Goal: Task Accomplishment & Management: Complete application form

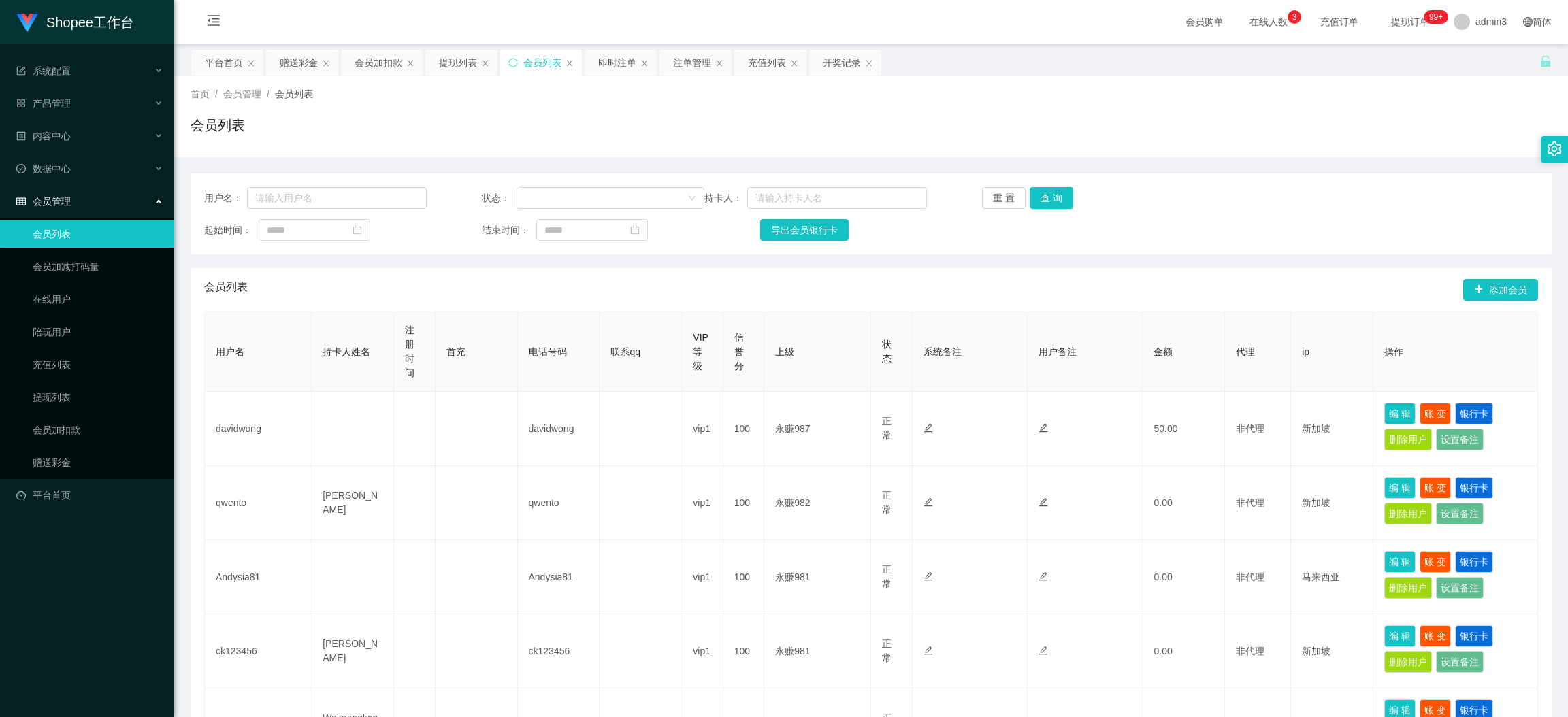
click at [303, 64] on div "赠送彩金" at bounding box center [299, 62] width 38 height 26
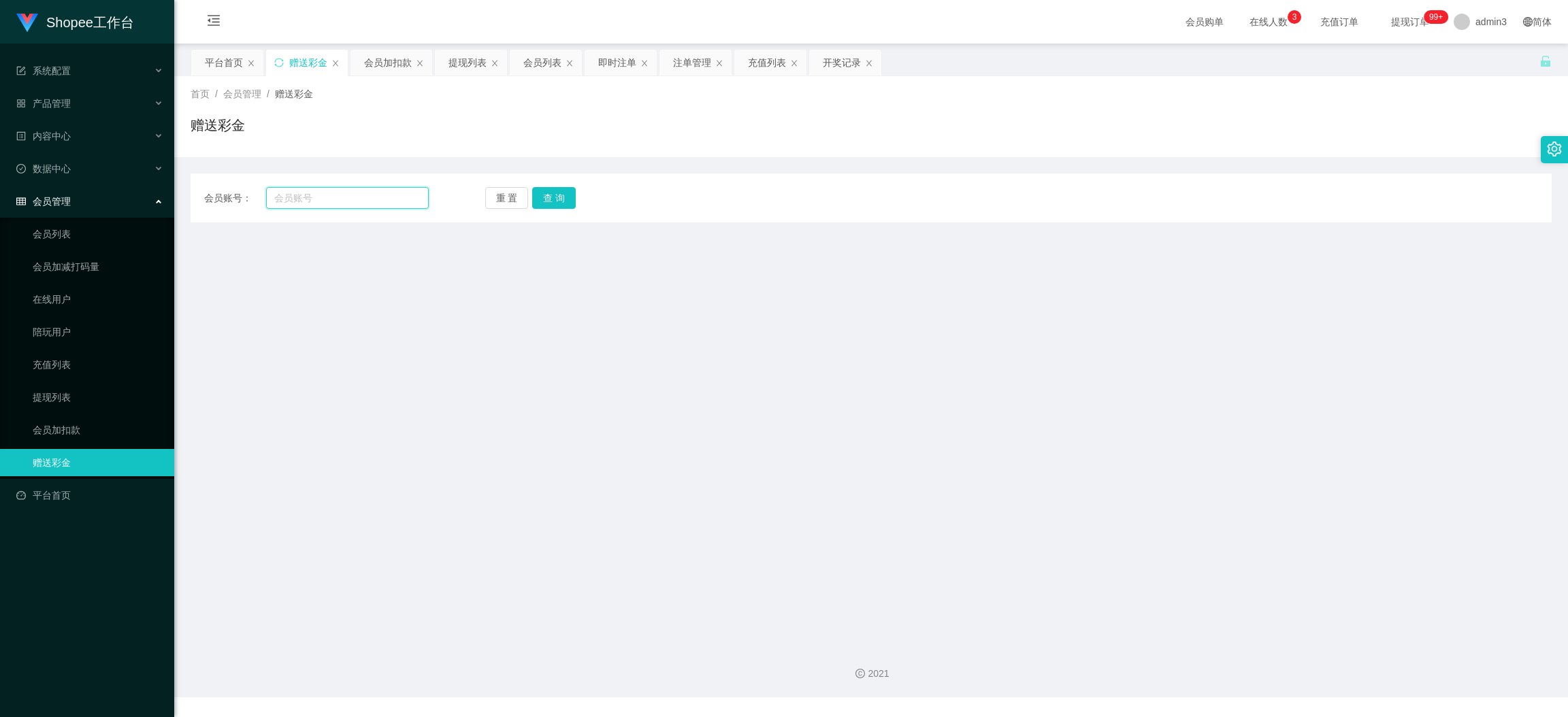
click at [350, 191] on input "text" at bounding box center [348, 197] width 163 height 21
paste input "cy123580"
type input "cy123580"
click at [538, 200] on button "查 询" at bounding box center [554, 197] width 44 height 21
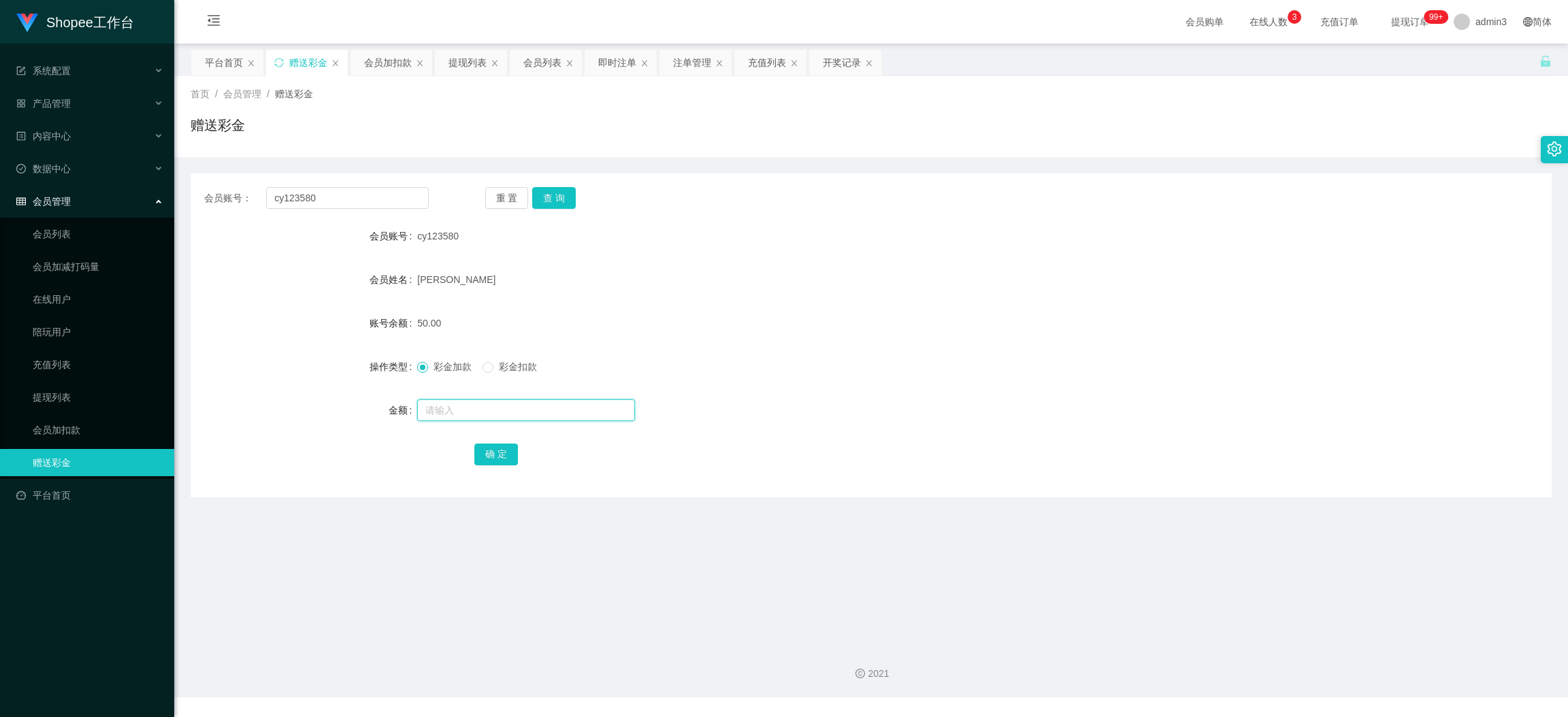
drag, startPoint x: 554, startPoint y: 404, endPoint x: 552, endPoint y: 412, distance: 8.2
click at [554, 404] on input "text" at bounding box center [526, 410] width 218 height 21
paste input "1000"
type input "1000"
click at [506, 459] on button "确 定" at bounding box center [496, 454] width 44 height 21
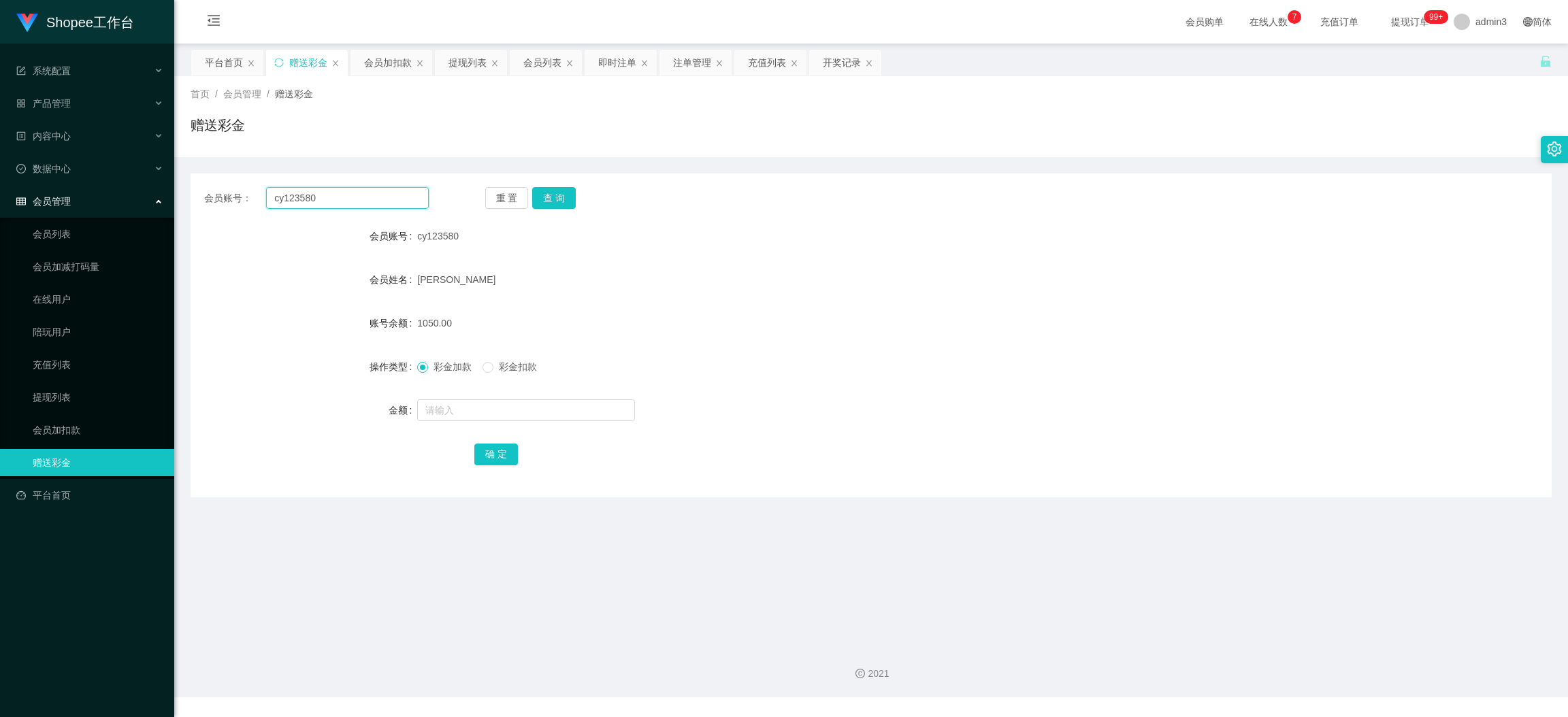
click at [329, 193] on input "cy123580" at bounding box center [348, 197] width 163 height 21
paste input "Lekkie18"
type input "Lekkie18"
click at [567, 196] on button "查 询" at bounding box center [554, 197] width 44 height 21
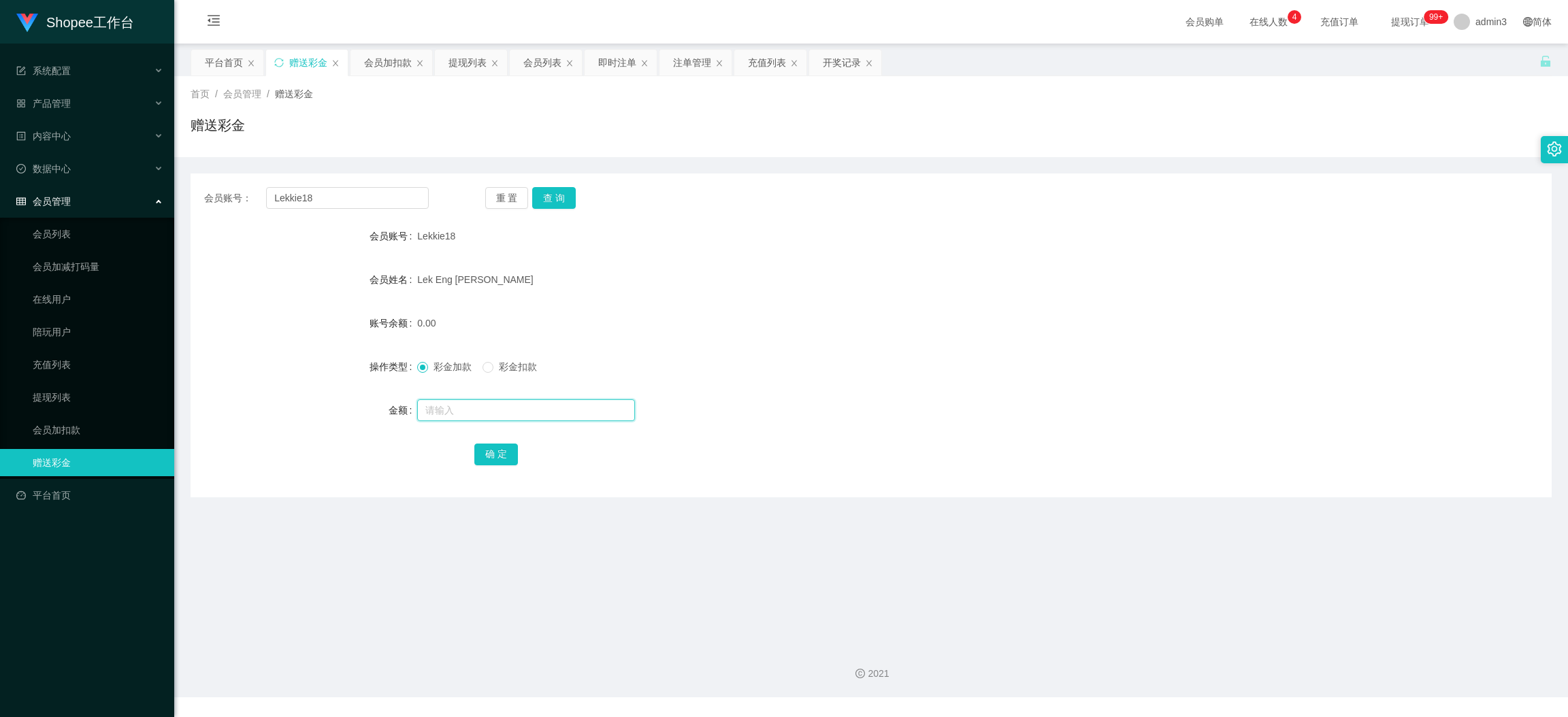
click at [436, 407] on input "text" at bounding box center [526, 410] width 218 height 21
type input "500"
click at [510, 459] on button "确 定" at bounding box center [496, 454] width 44 height 21
click at [339, 199] on input "Lekkie18" at bounding box center [348, 197] width 163 height 21
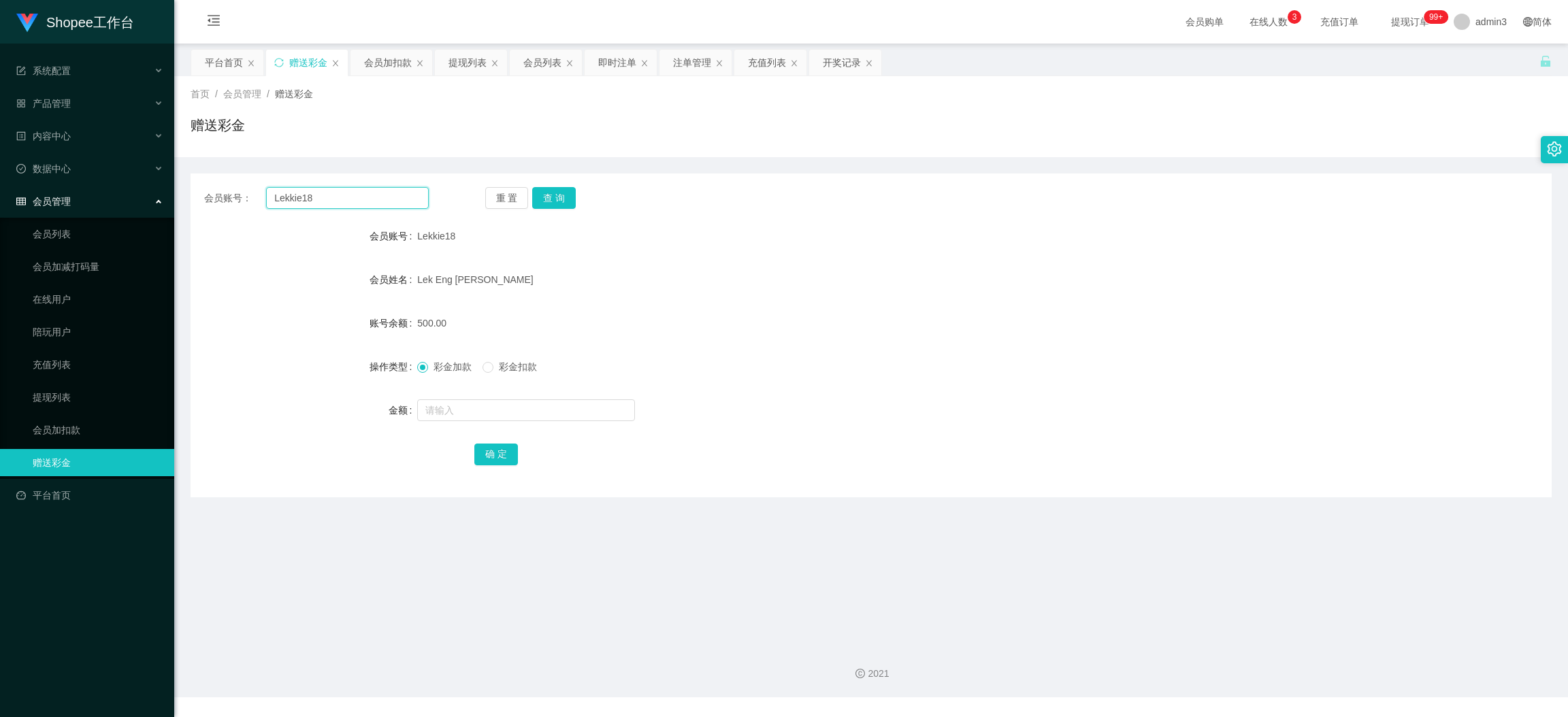
click at [339, 199] on input "Lekkie18" at bounding box center [348, 197] width 163 height 21
click at [328, 197] on input "Lekkie18" at bounding box center [348, 197] width 163 height 21
paste input "Alexhuang0803"
type input "Alexhuang0803"
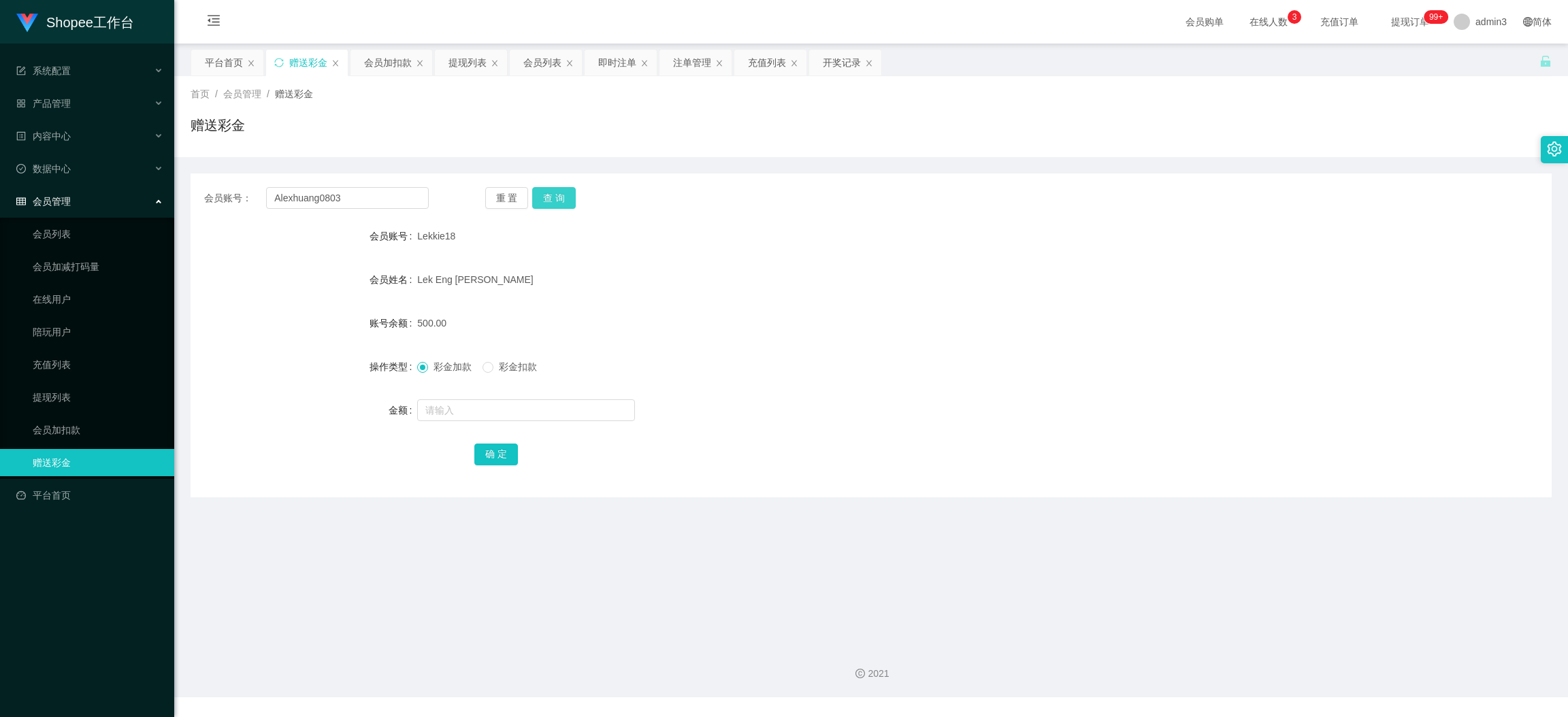
drag, startPoint x: 547, startPoint y: 202, endPoint x: 537, endPoint y: 218, distance: 18.9
click at [548, 202] on button "查 询" at bounding box center [554, 197] width 44 height 21
click at [481, 412] on input "text" at bounding box center [526, 410] width 218 height 21
type input "500"
click at [481, 444] on button "确 定" at bounding box center [496, 454] width 44 height 21
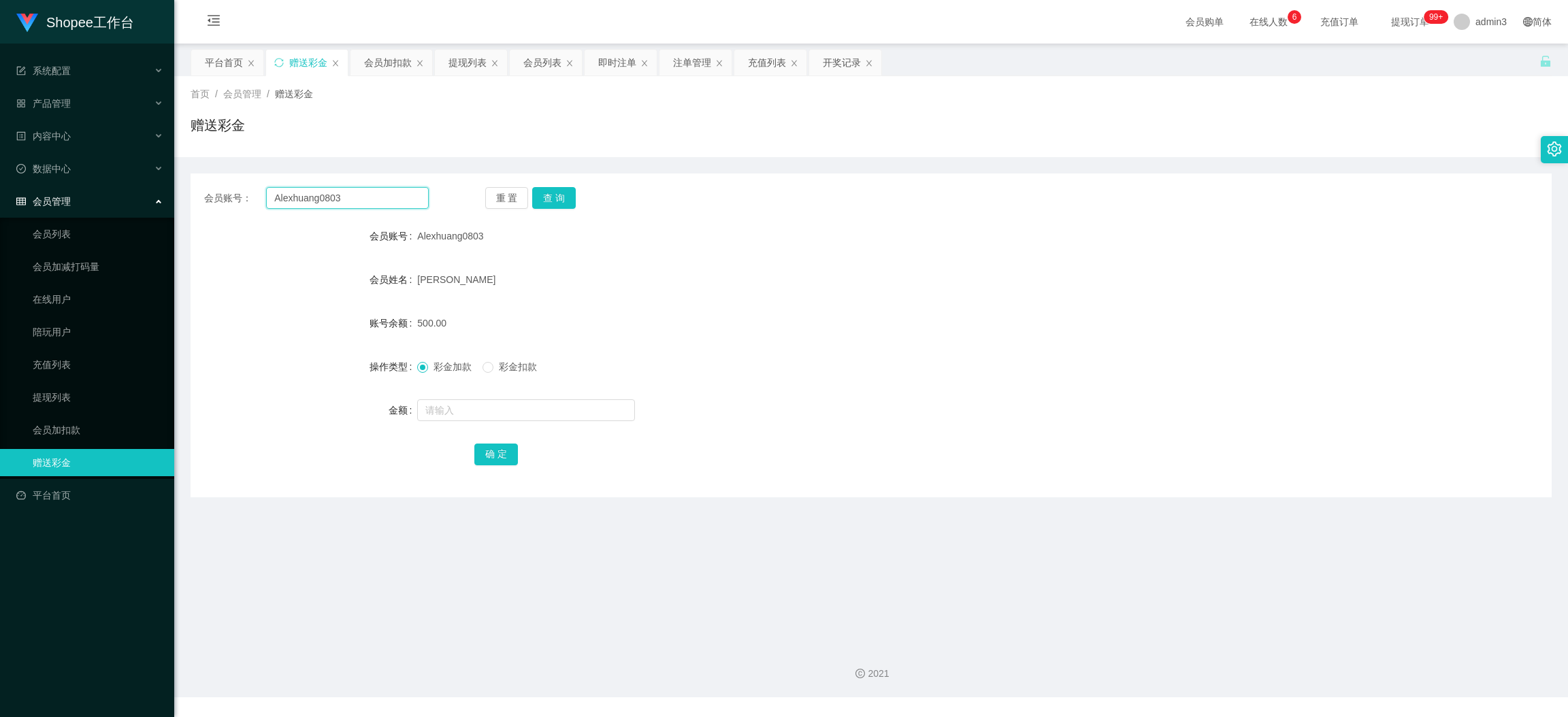
click at [360, 206] on input "Alexhuang0803" at bounding box center [348, 197] width 163 height 21
paste input "aa199095824"
type input "aa199095824"
click at [540, 192] on button "查 询" at bounding box center [554, 197] width 44 height 21
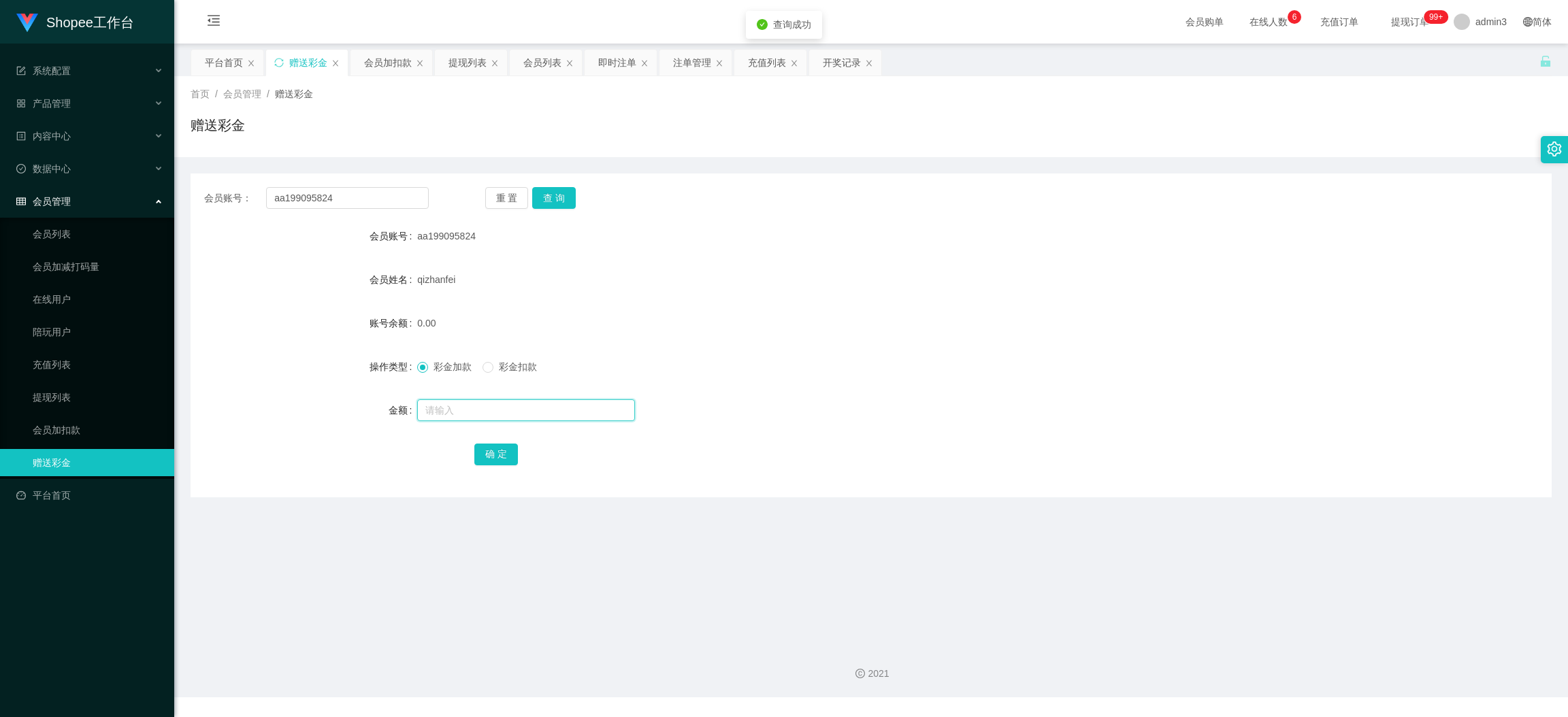
click at [489, 406] on input "text" at bounding box center [526, 410] width 218 height 21
type input "500"
click at [485, 442] on div "确 定" at bounding box center [871, 453] width 794 height 27
click at [488, 458] on button "确 定" at bounding box center [496, 454] width 44 height 21
click at [165, 714] on div "Shopee工作台 系统配置 产品管理 内容中心 数据中心 会员管理 会员列表 会员加减打码量 在线用户 陪玩用户 充值列表 提现列表 会员加扣款 赠送彩金 …" at bounding box center [87, 358] width 175 height 717
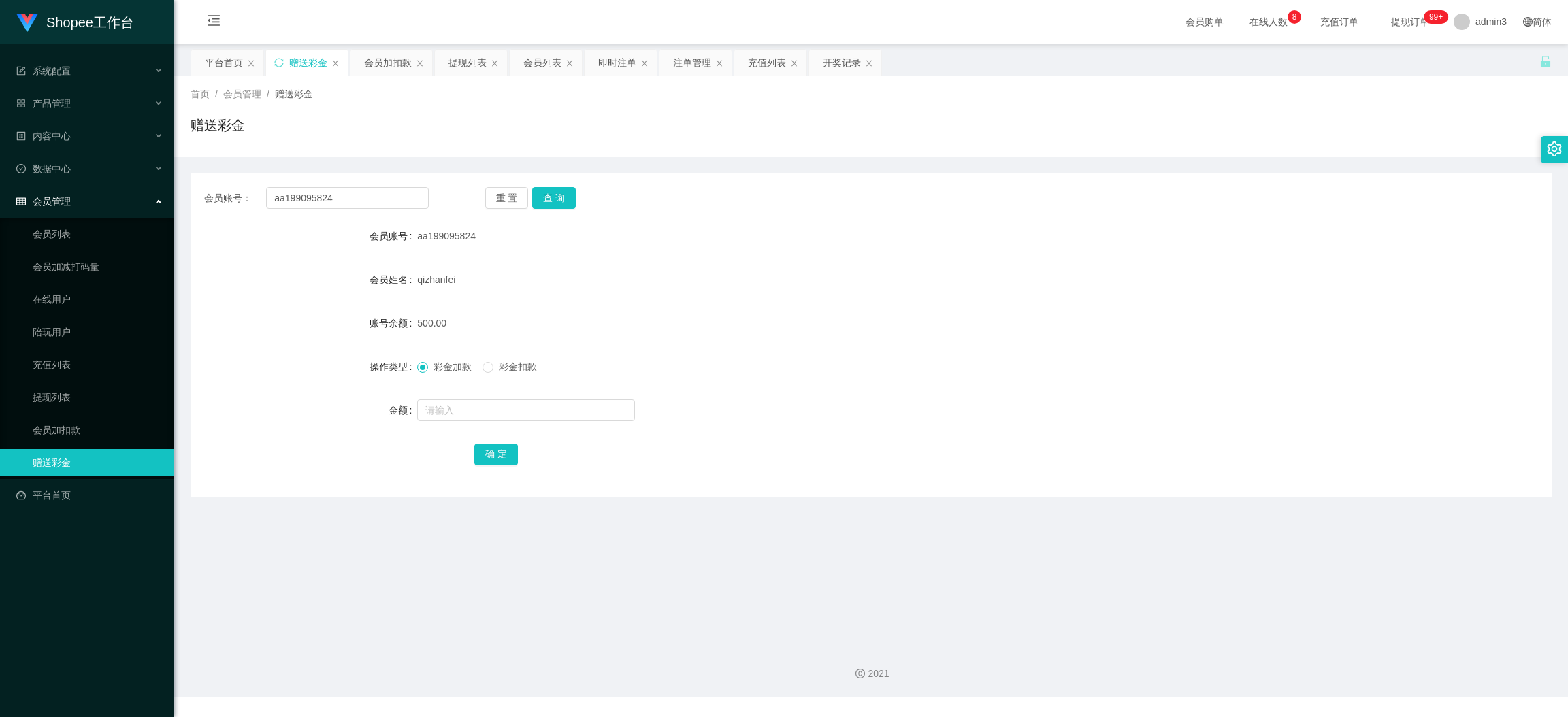
click at [303, 209] on div "会员账号： aa199095824 重 置 查 询 会员账号 aa199095824 会员姓名 qizhanfei 账号余额 500.00 操作类型 彩金加款…" at bounding box center [871, 336] width 1362 height 324
click at [310, 190] on input "aa199095824" at bounding box center [348, 197] width 163 height 21
paste input "CASPERLUCKY9"
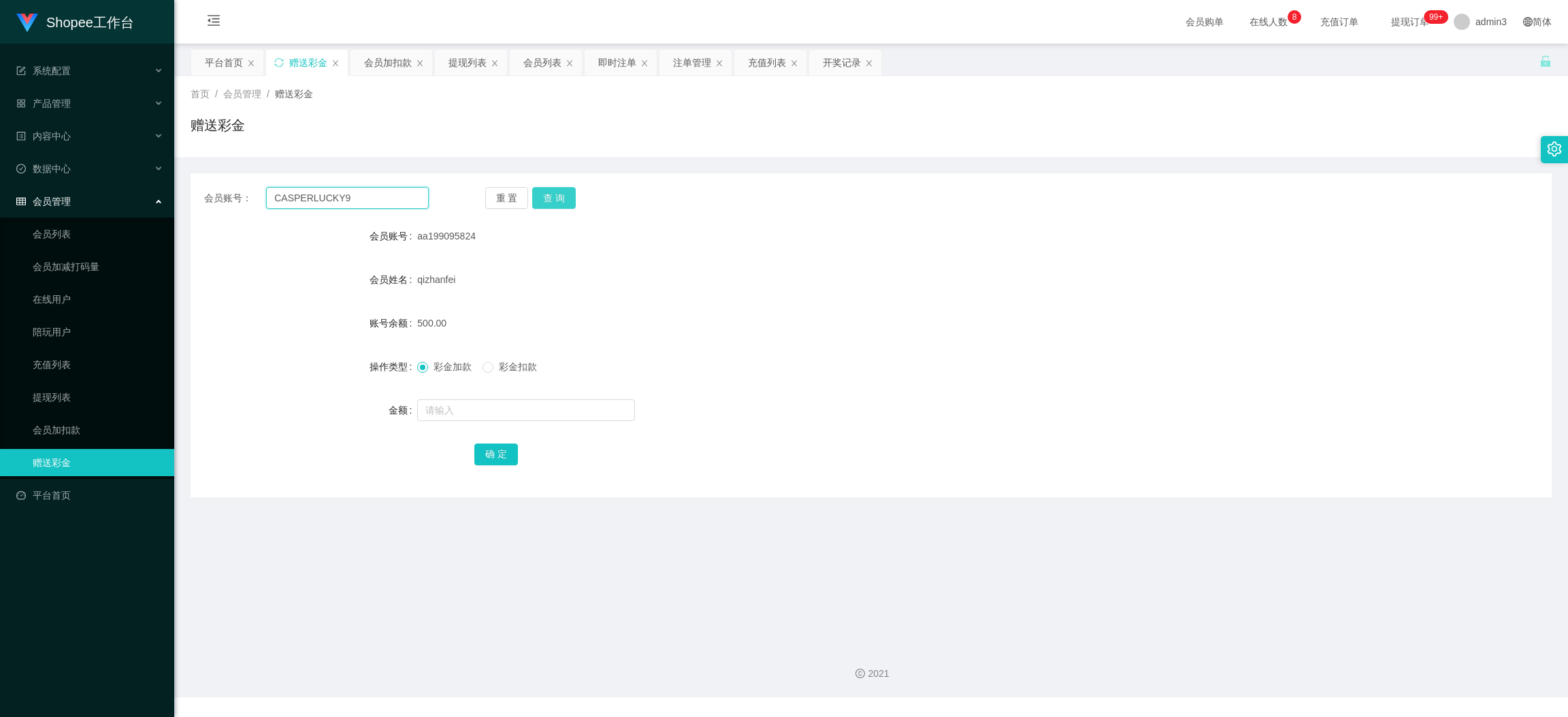
type input "CASPERLUCKY9"
click at [548, 207] on button "查 询" at bounding box center [554, 197] width 44 height 21
click at [517, 420] on input "text" at bounding box center [526, 410] width 218 height 21
type input "500"
click at [491, 447] on button "确 定" at bounding box center [496, 454] width 44 height 21
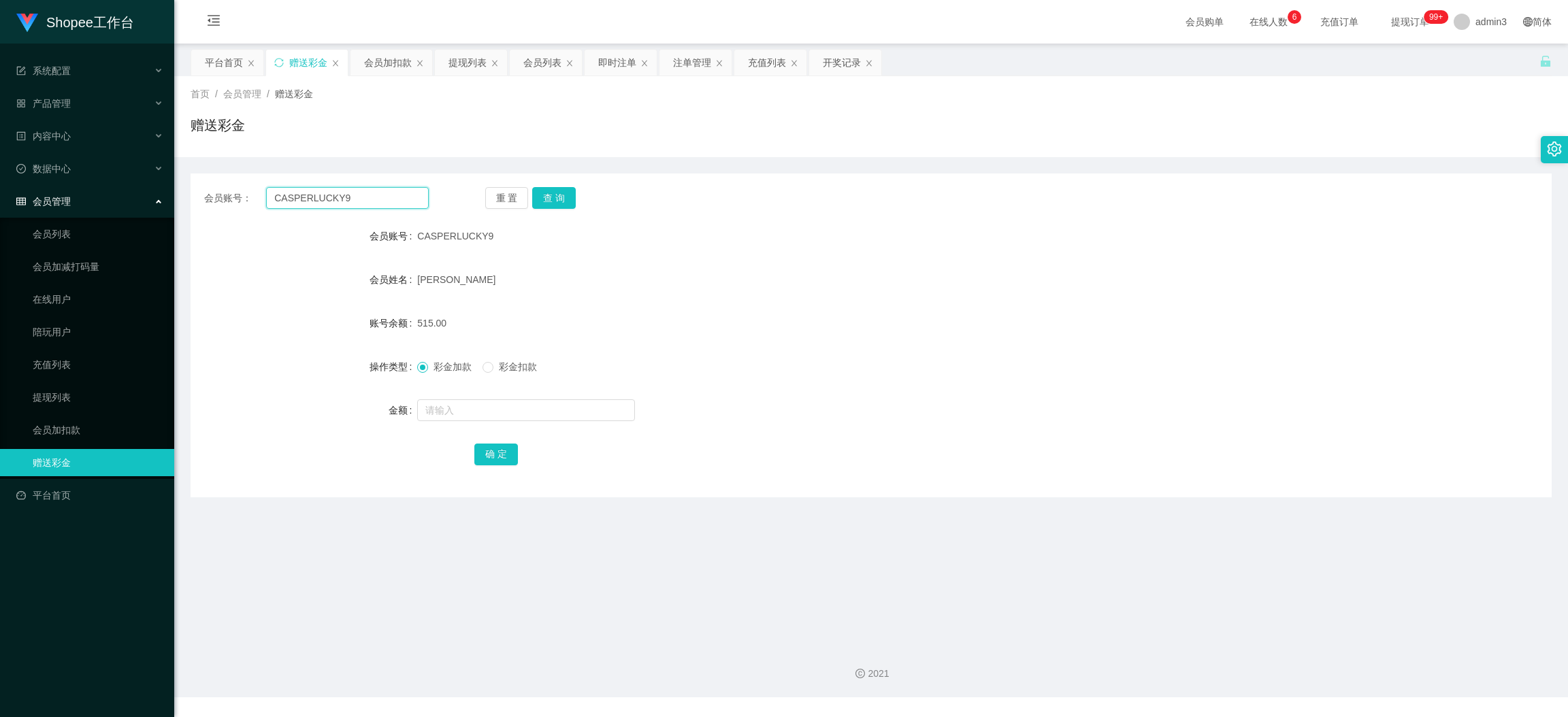
click at [353, 191] on input "CASPERLUCKY9" at bounding box center [348, 197] width 163 height 21
paste input "Raymond6916"
type input "Raymond6916"
click at [552, 189] on button "查 询" at bounding box center [554, 197] width 44 height 21
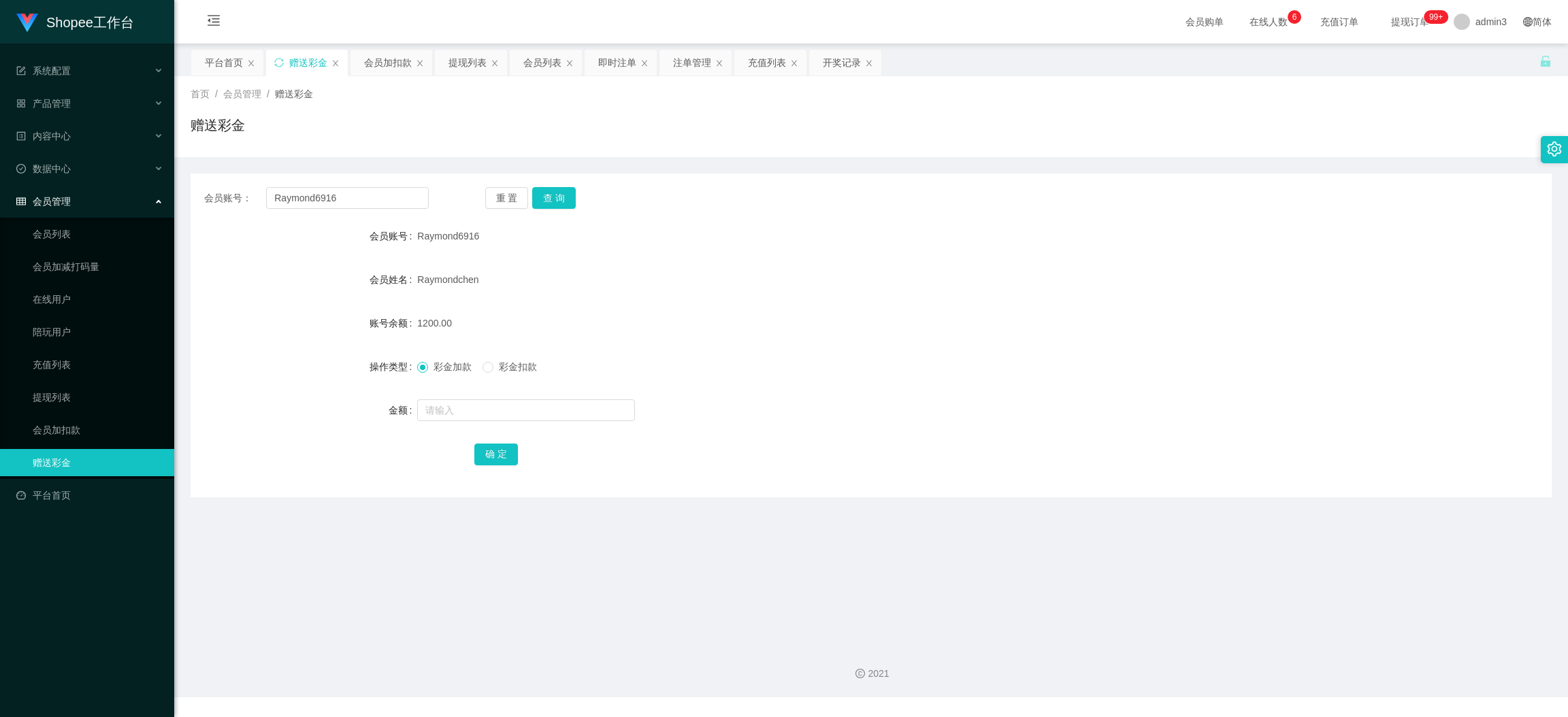
click at [412, 320] on div "账号余额 1200.00" at bounding box center [871, 323] width 1362 height 27
click at [753, 361] on div "彩金加款 彩金扣款" at bounding box center [814, 367] width 794 height 27
click at [424, 325] on span "1200.00" at bounding box center [434, 323] width 35 height 11
click at [426, 324] on span "1200.00" at bounding box center [434, 323] width 35 height 11
copy span "1200.00"
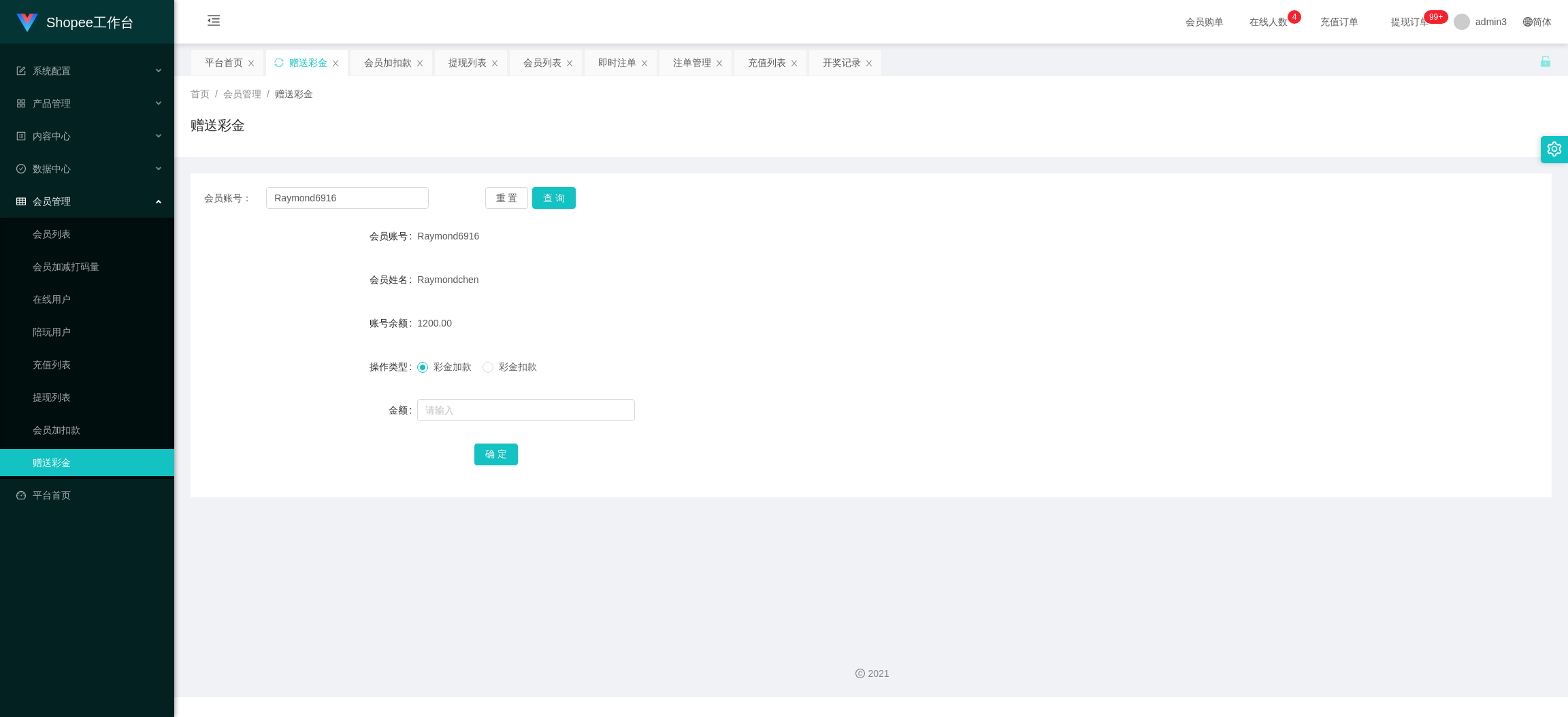
click at [259, 390] on form "会员账号 Raymond6916 会员姓名 [PERSON_NAME] 账号余额 1200.00 操作类型 彩金加款 彩金扣款 金额 确 定" at bounding box center [871, 344] width 1362 height 245
click at [428, 387] on form "会员账号 Raymond6916 会员姓名 [PERSON_NAME] 账号余额 1200.00 操作类型 彩金加款 彩金扣款 金额 确 定" at bounding box center [871, 344] width 1362 height 245
click at [450, 420] on input "text" at bounding box center [526, 410] width 218 height 21
type input "500"
click at [500, 457] on button "确 定" at bounding box center [496, 454] width 44 height 21
